Goal: Information Seeking & Learning: Understand process/instructions

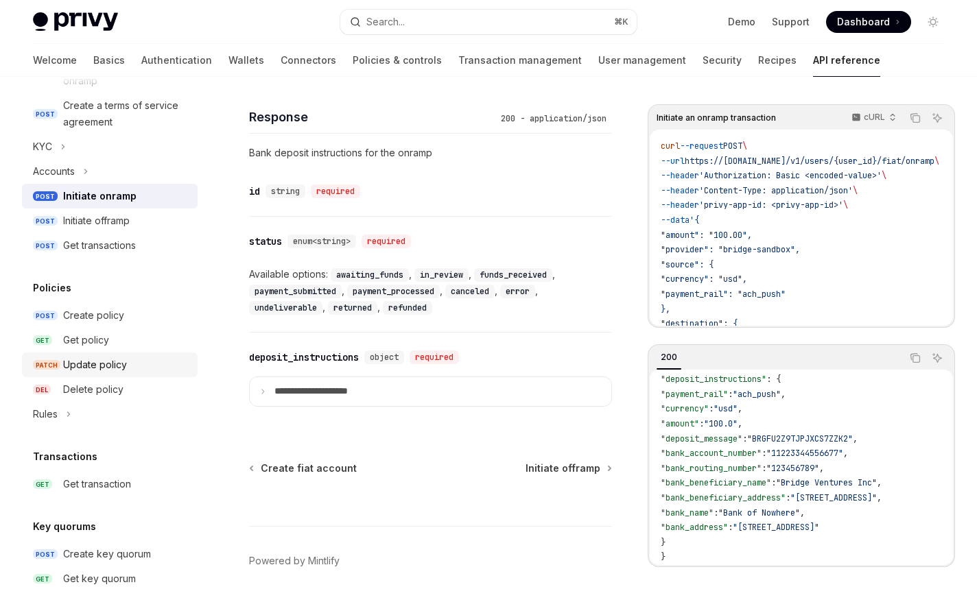
scroll to position [509, 0]
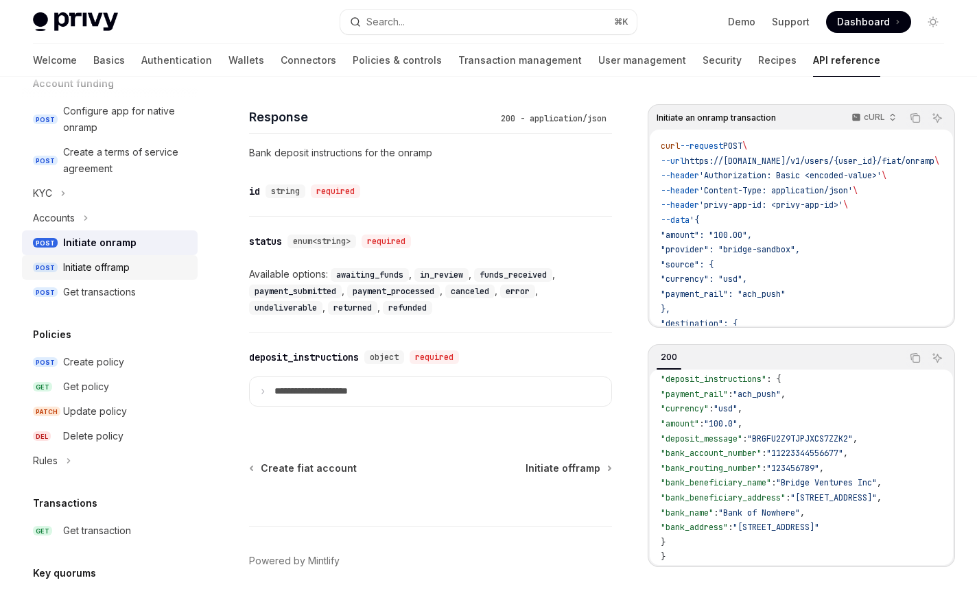
click at [128, 276] on link "POST Initiate offramp" at bounding box center [110, 267] width 176 height 25
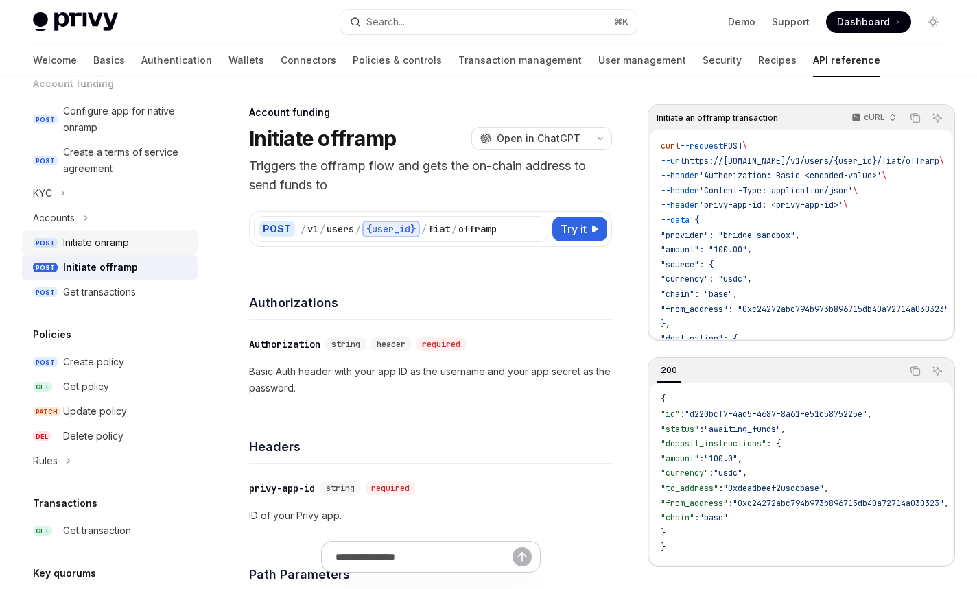
click at [131, 248] on div "Initiate onramp" at bounding box center [126, 243] width 126 height 16
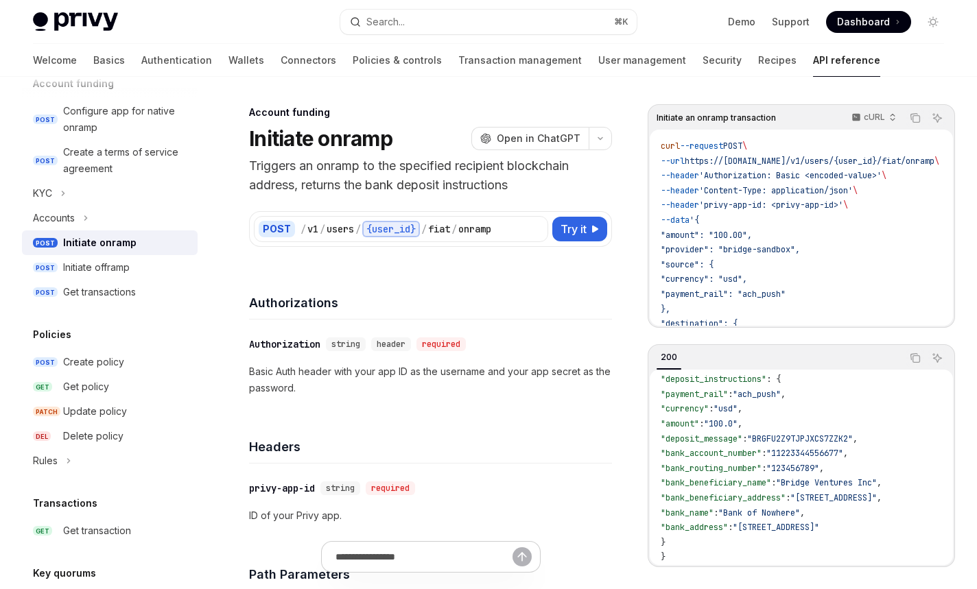
scroll to position [80, 0]
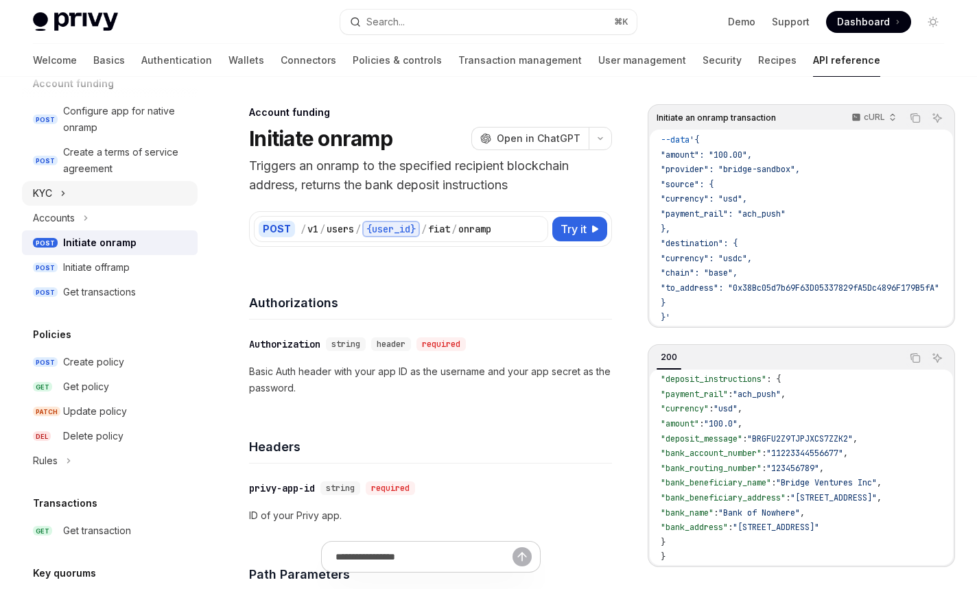
click at [71, 198] on button "KYC" at bounding box center [110, 193] width 176 height 25
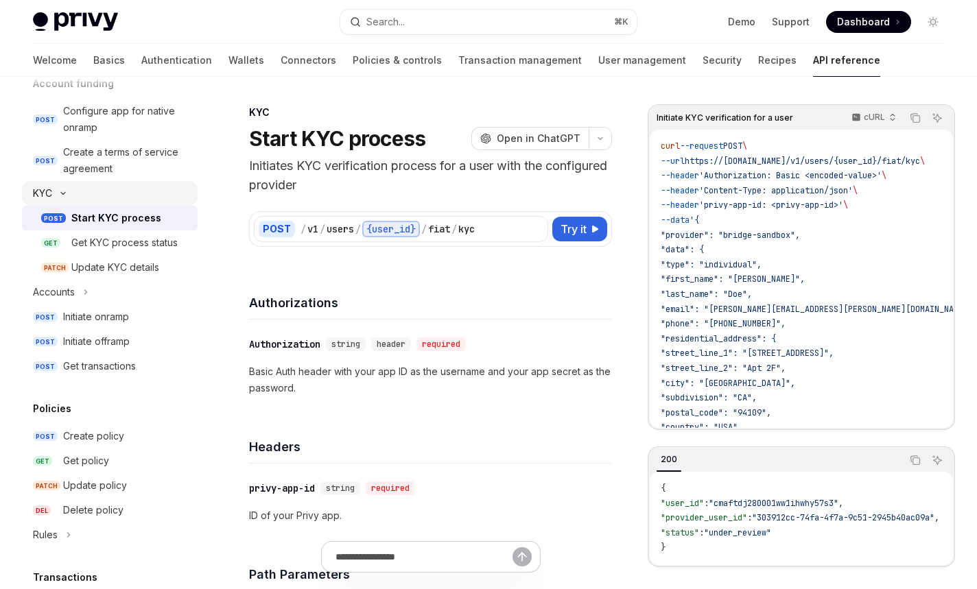
type textarea "*"
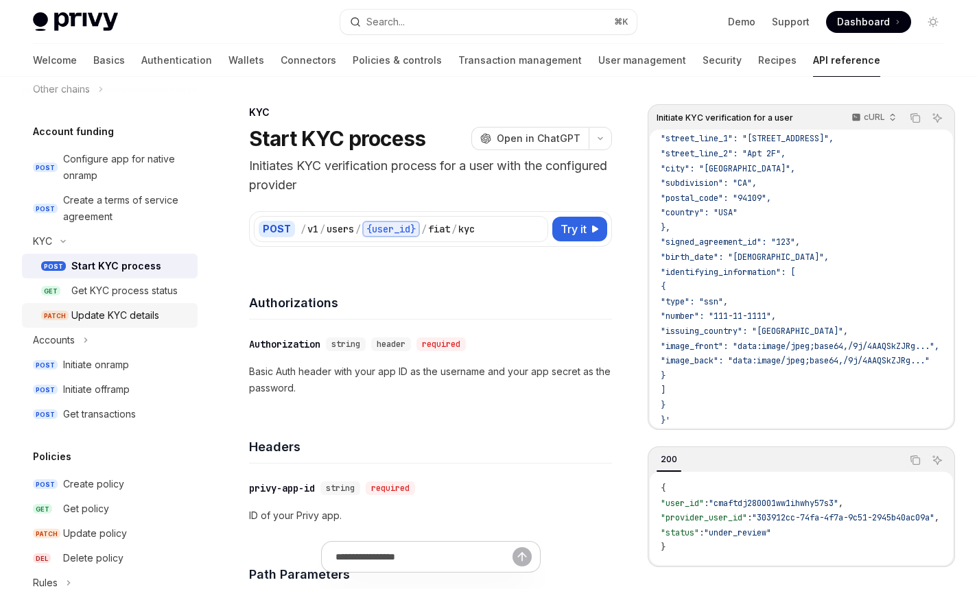
scroll to position [466, 0]
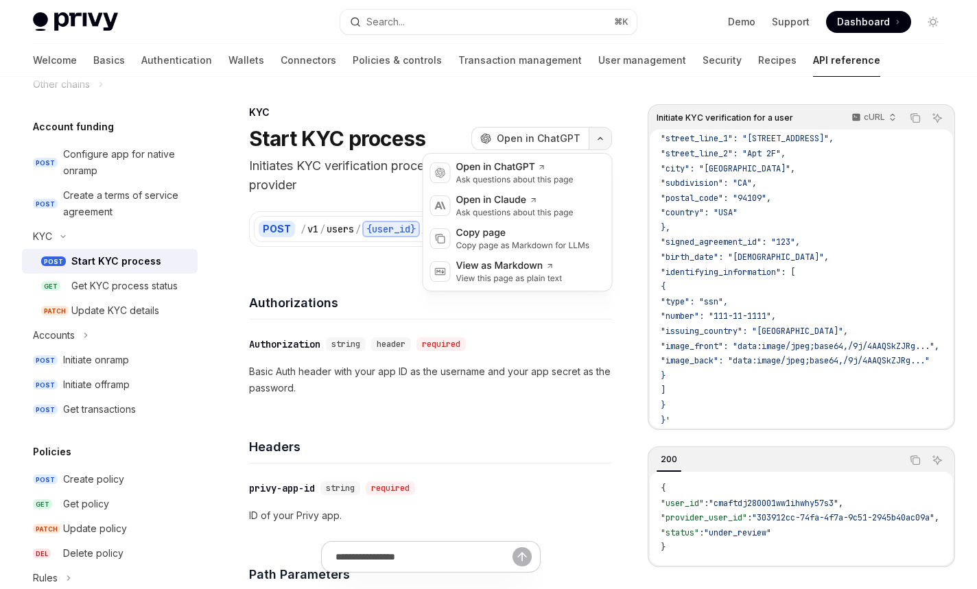
click at [604, 143] on button "button" at bounding box center [599, 138] width 23 height 23
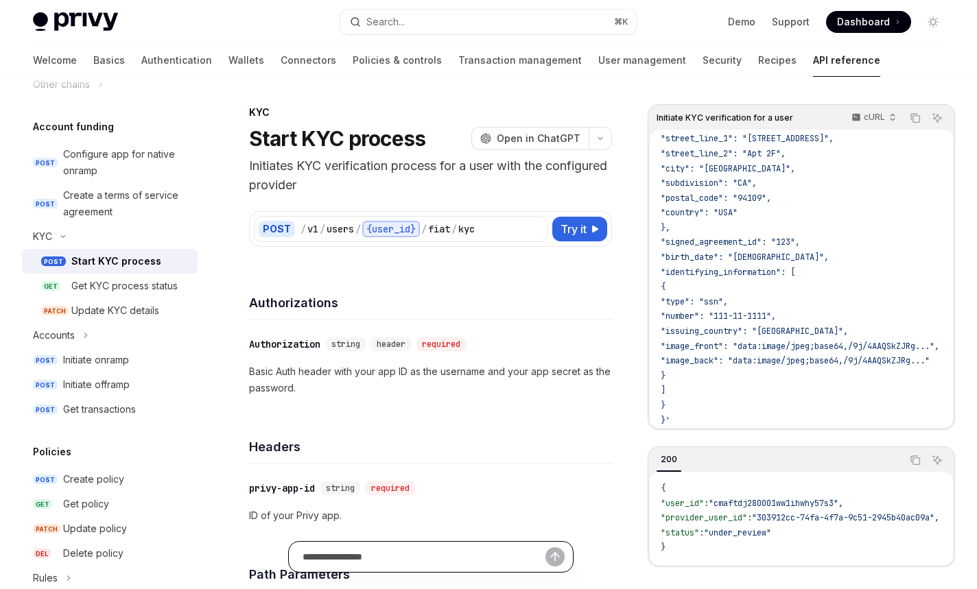
click at [384, 558] on input "Ask a question..." at bounding box center [423, 557] width 243 height 30
type input "**********"
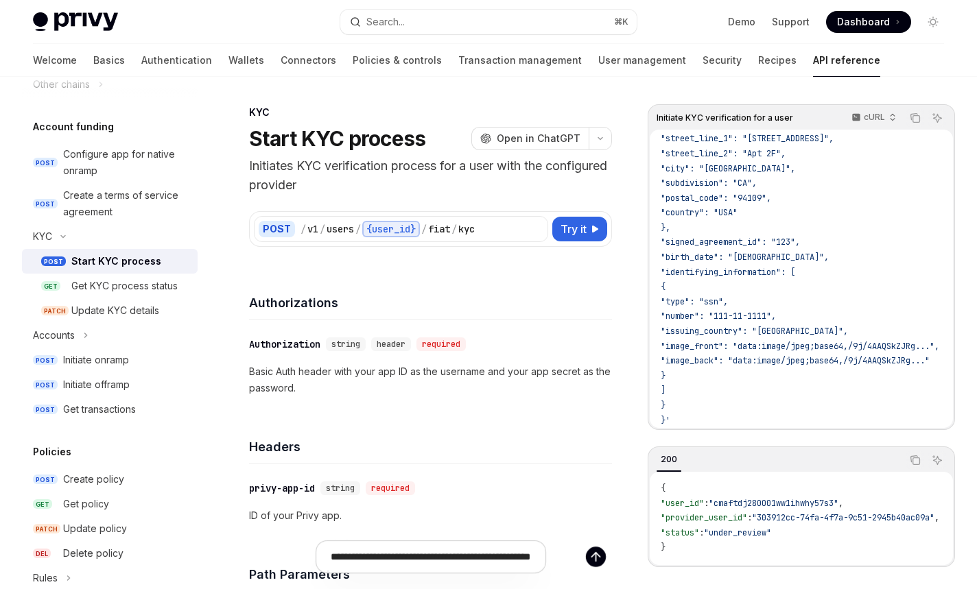
type textarea "*"
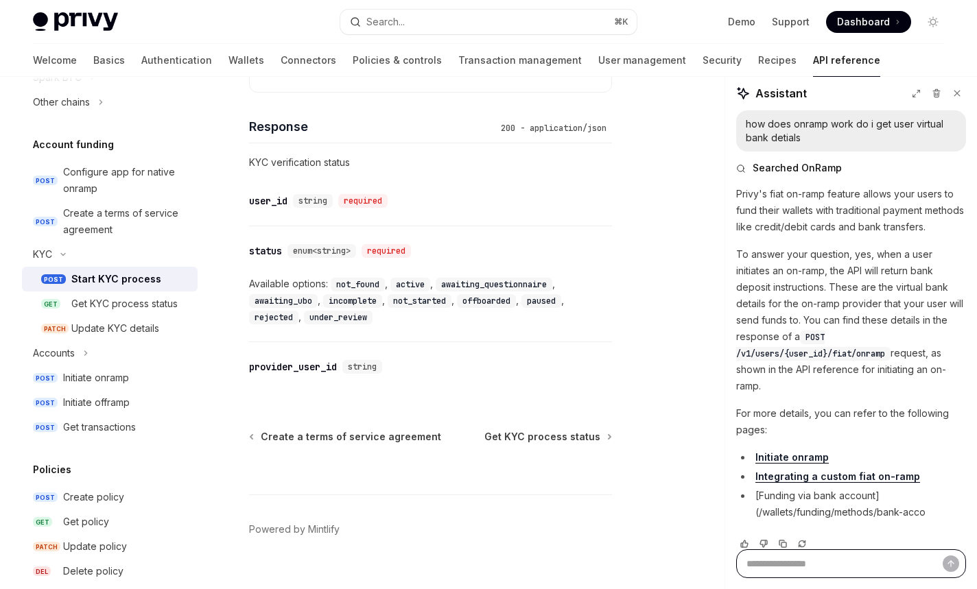
scroll to position [0, 0]
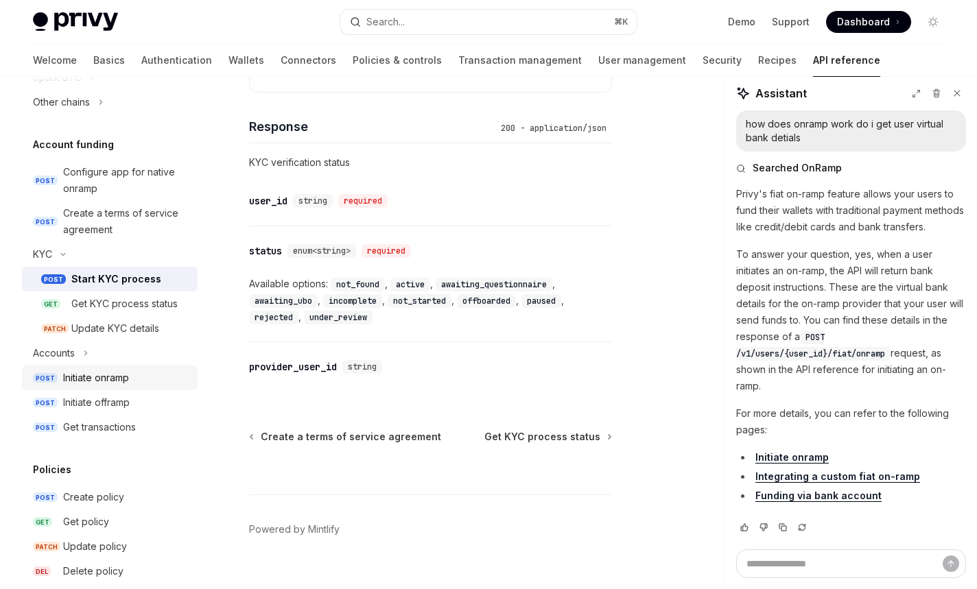
click at [105, 377] on div "Initiate onramp" at bounding box center [96, 378] width 66 height 16
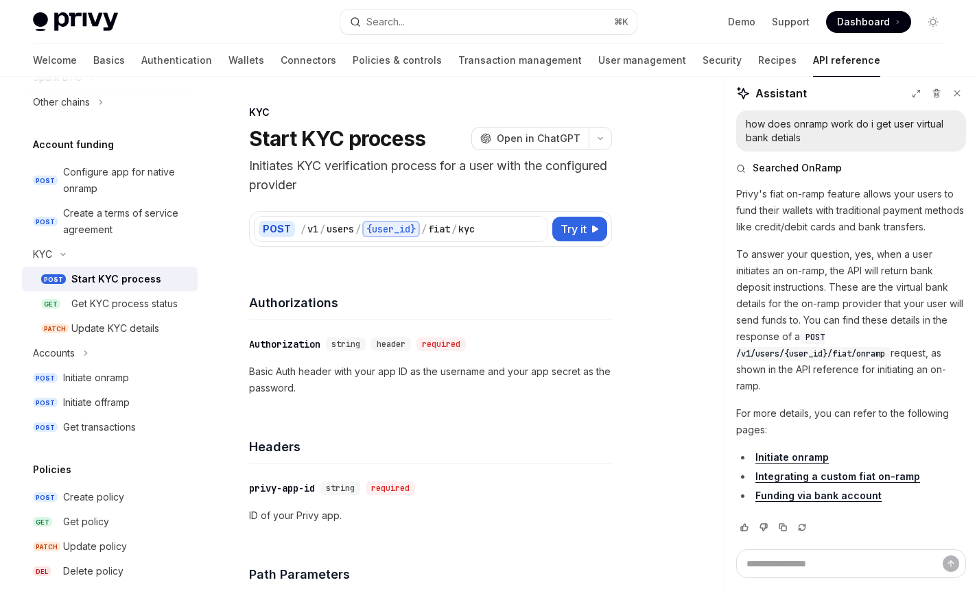
type textarea "*"
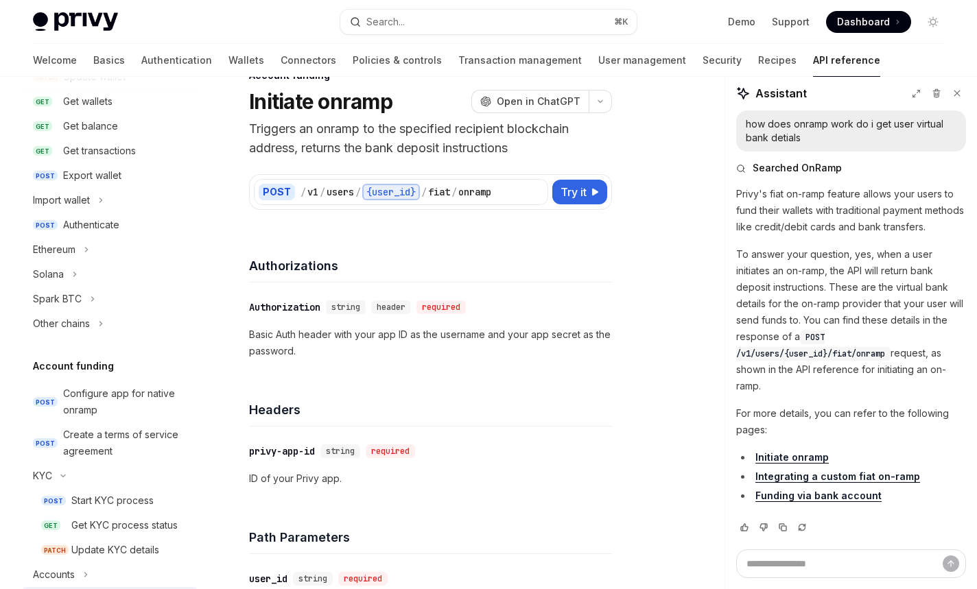
scroll to position [25, 0]
